Goal: Task Accomplishment & Management: Use online tool/utility

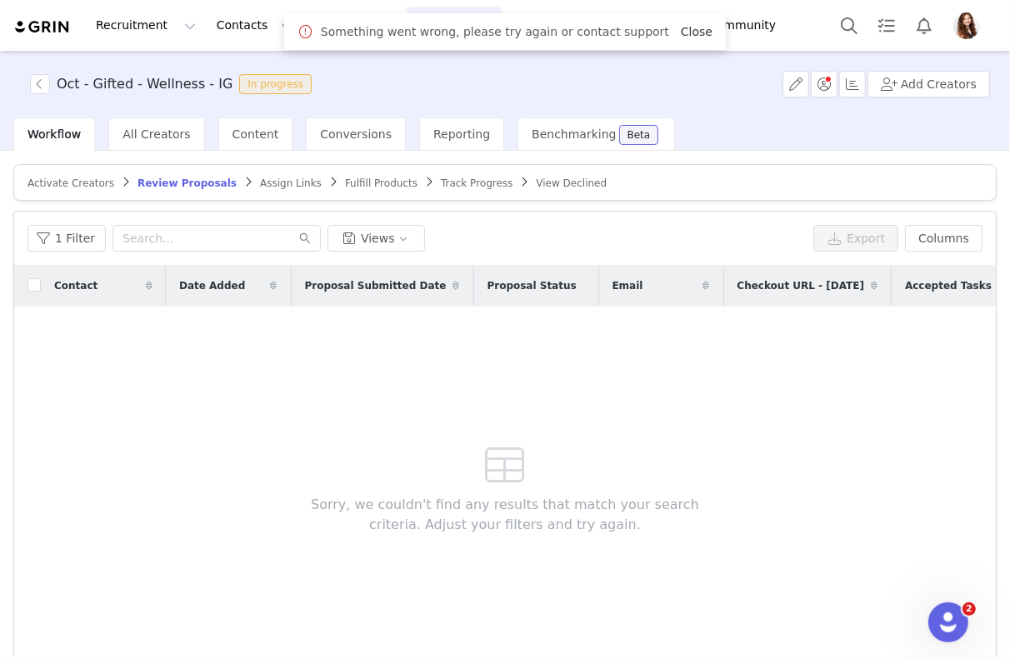
click at [681, 29] on link "Close" at bounding box center [697, 31] width 32 height 13
click at [262, 182] on span "Assign Links" at bounding box center [291, 183] width 62 height 12
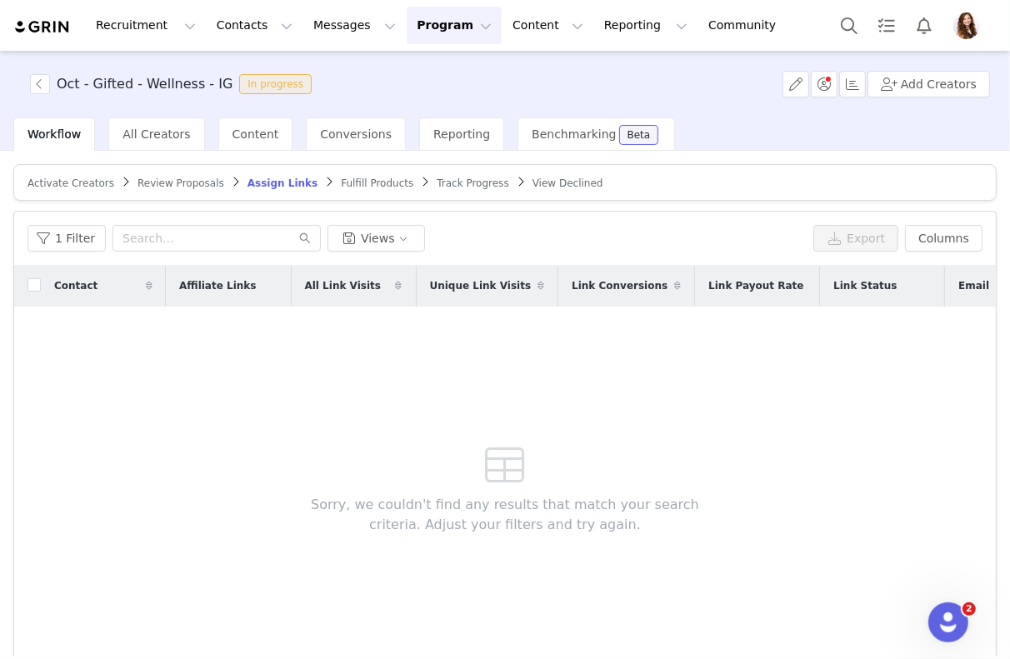
click at [177, 185] on span "Review Proposals" at bounding box center [180, 183] width 87 height 12
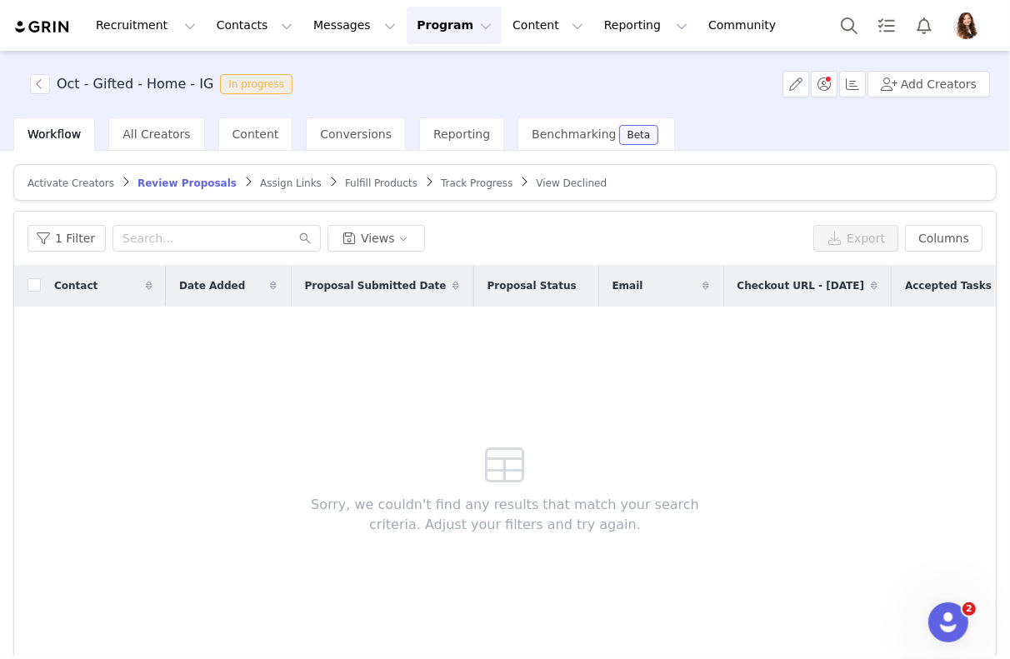
click at [275, 181] on span "Assign Links" at bounding box center [291, 183] width 62 height 12
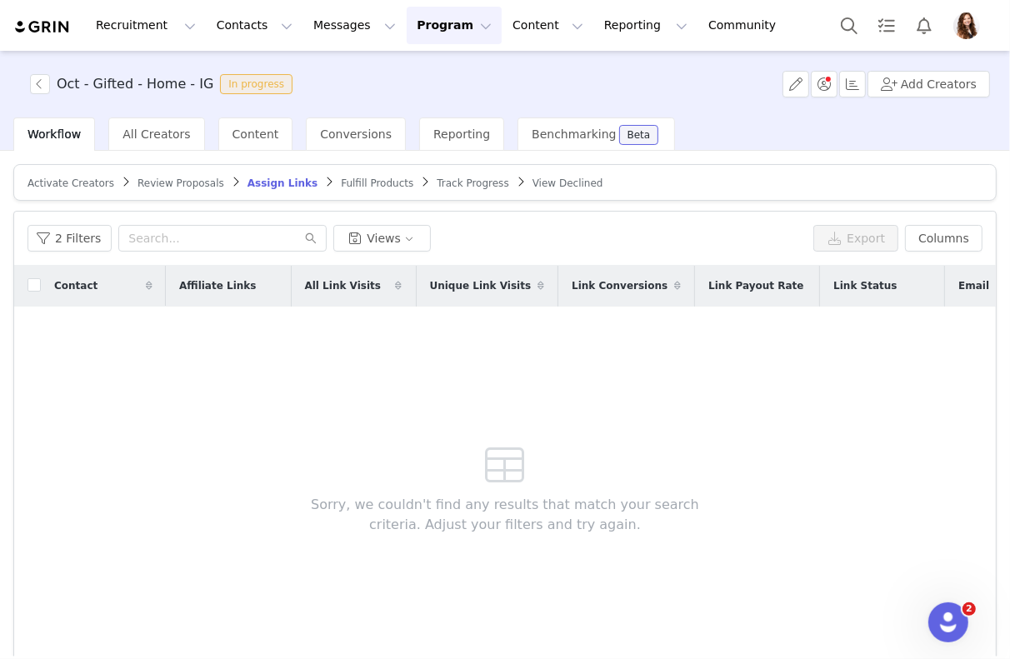
click at [187, 185] on span "Review Proposals" at bounding box center [180, 183] width 87 height 12
